Goal: Navigation & Orientation: Find specific page/section

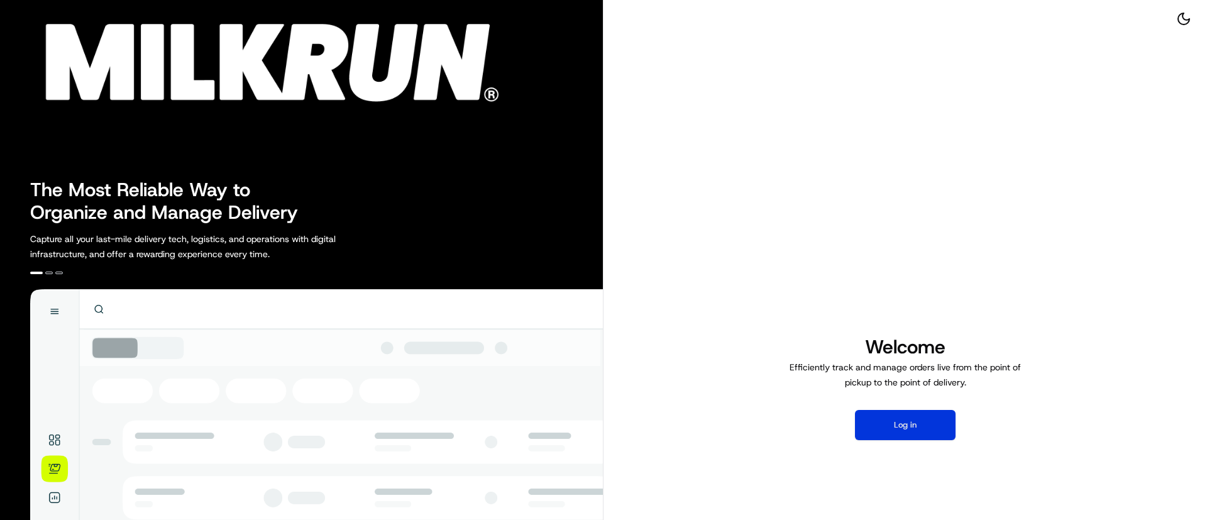
click at [899, 427] on button "Log in" at bounding box center [905, 425] width 101 height 30
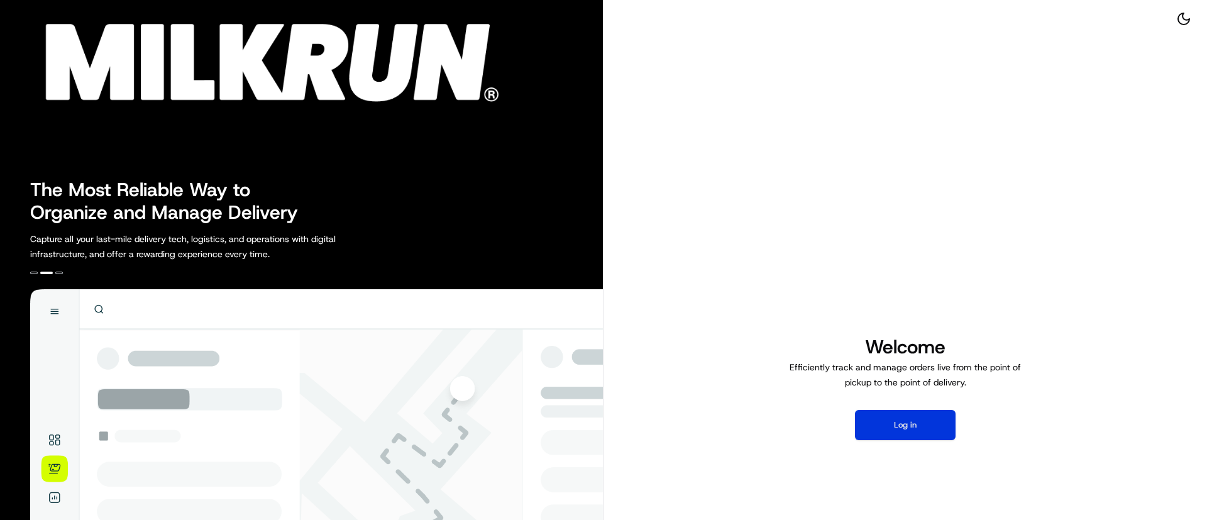
click at [900, 432] on button "Log in" at bounding box center [905, 425] width 101 height 30
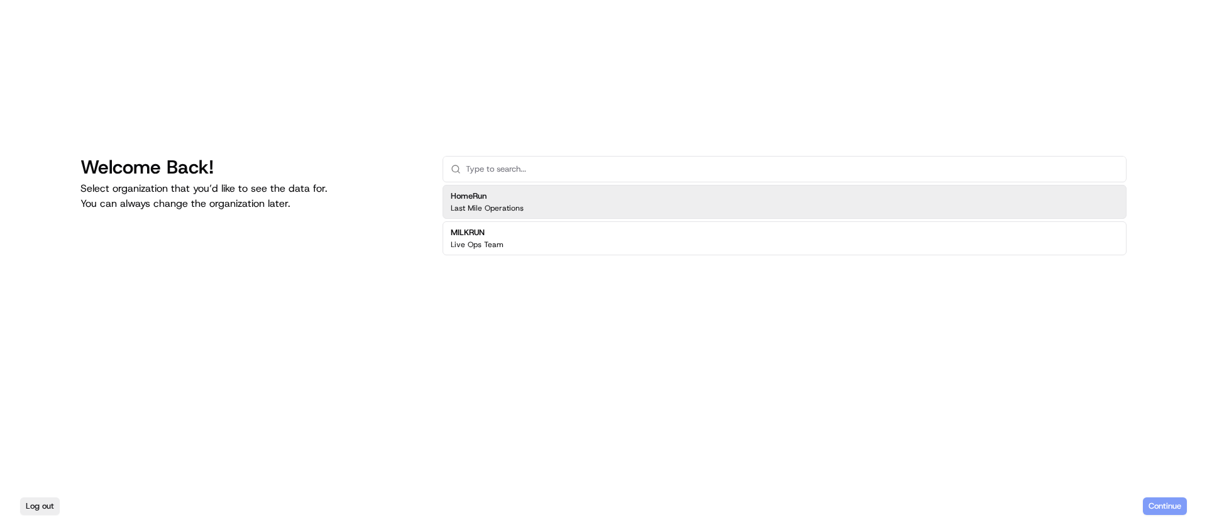
click at [494, 206] on p "Last Mile Operations" at bounding box center [487, 208] width 73 height 10
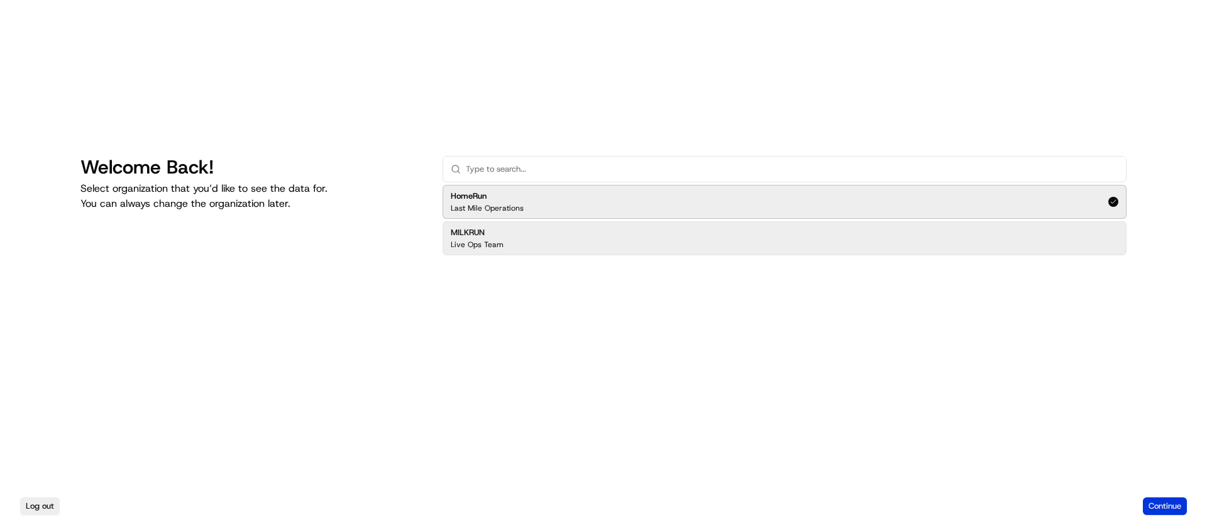
click at [1165, 508] on button "Continue" at bounding box center [1165, 506] width 44 height 18
